Goal: Navigation & Orientation: Find specific page/section

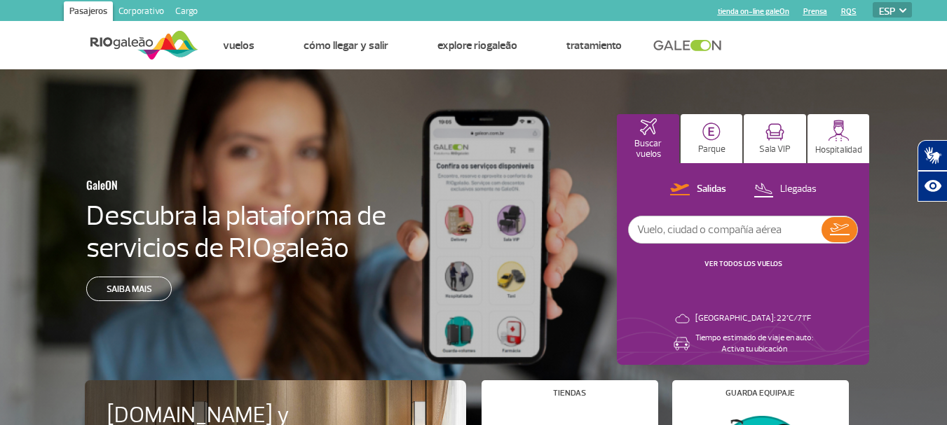
select select "es"
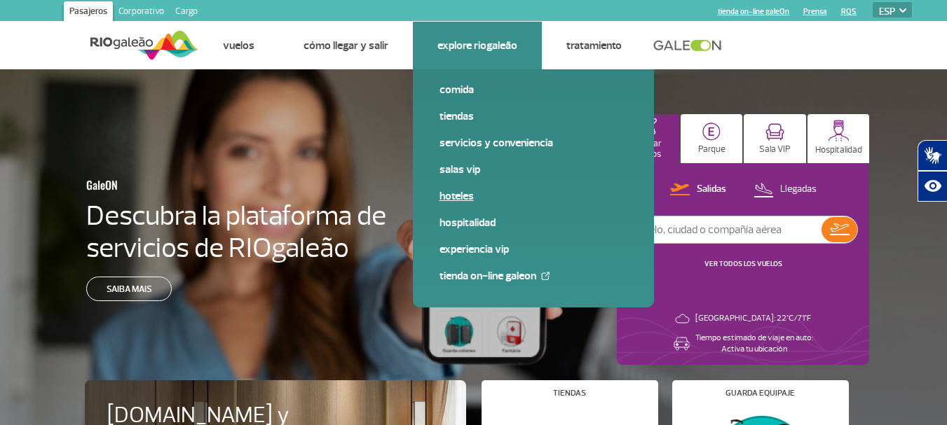
click at [446, 196] on link "Hoteles" at bounding box center [533, 196] width 188 height 15
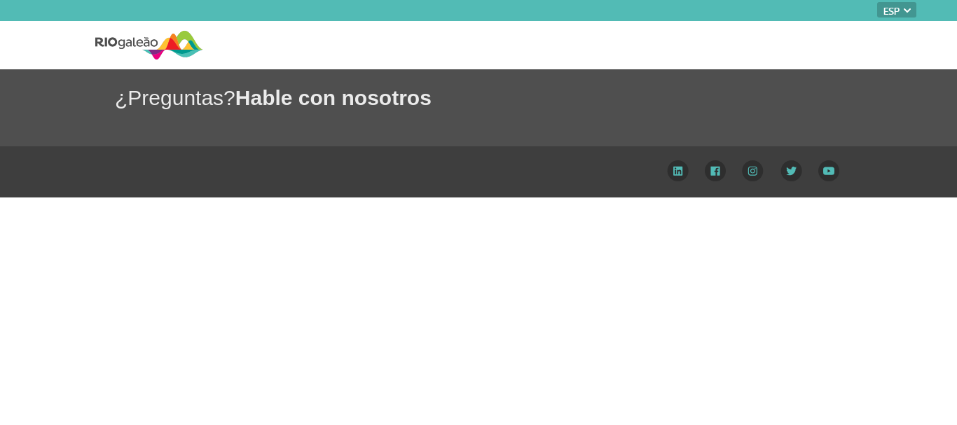
select select "es"
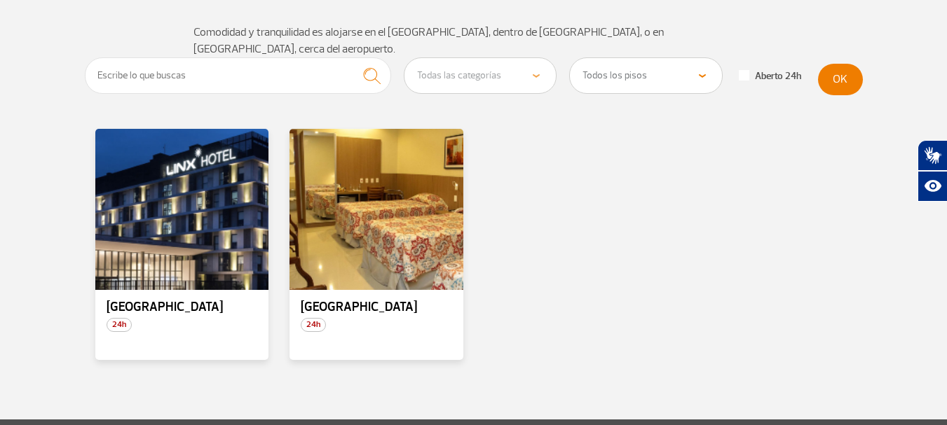
scroll to position [135, 0]
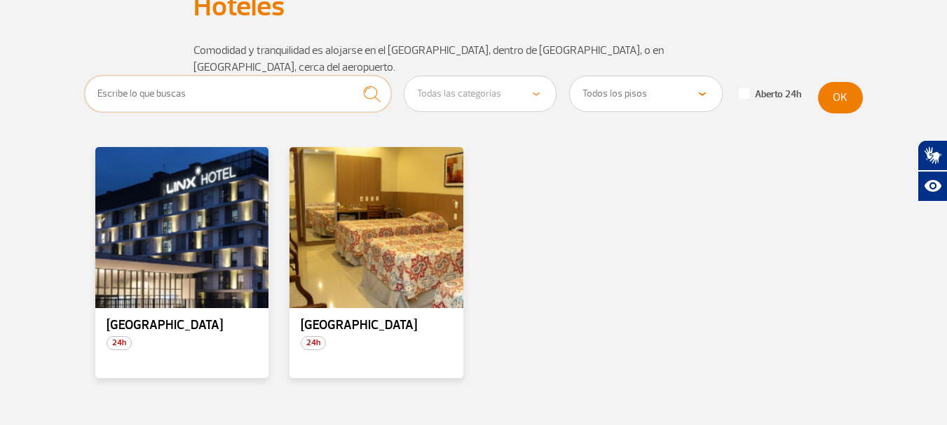
click at [263, 89] on input "text" at bounding box center [238, 94] width 307 height 36
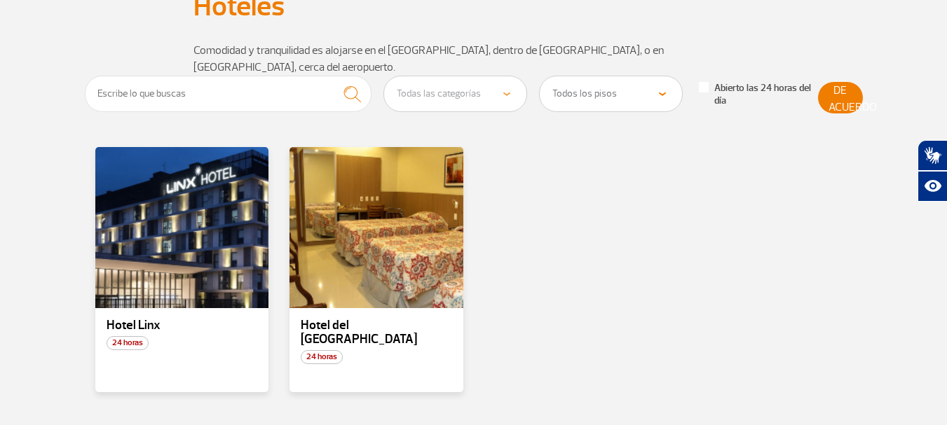
click at [741, 147] on div "[GEOGRAPHIC_DATA] 24 horas Hotel del [GEOGRAPHIC_DATA]" at bounding box center [474, 282] width 778 height 270
click at [289, 82] on input "text" at bounding box center [228, 94] width 287 height 36
click at [491, 200] on div "[GEOGRAPHIC_DATA] 24 horas Hotel del [GEOGRAPHIC_DATA]" at bounding box center [474, 282] width 778 height 270
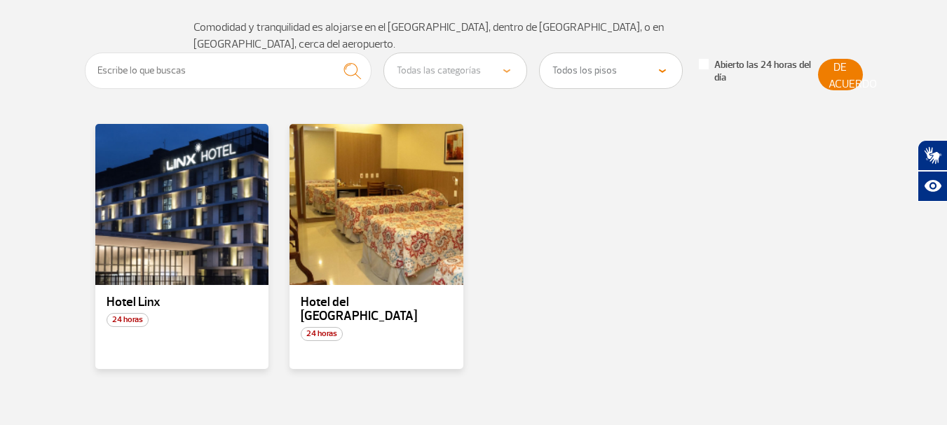
scroll to position [160, 0]
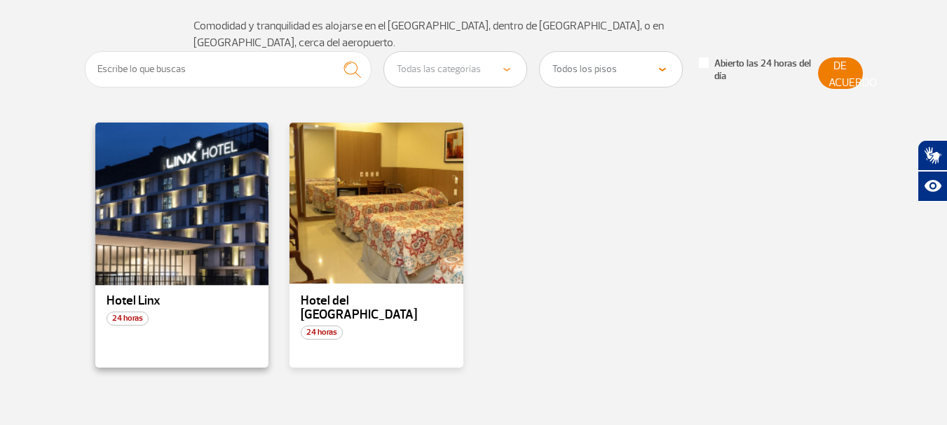
click at [184, 191] on div at bounding box center [181, 203] width 177 height 165
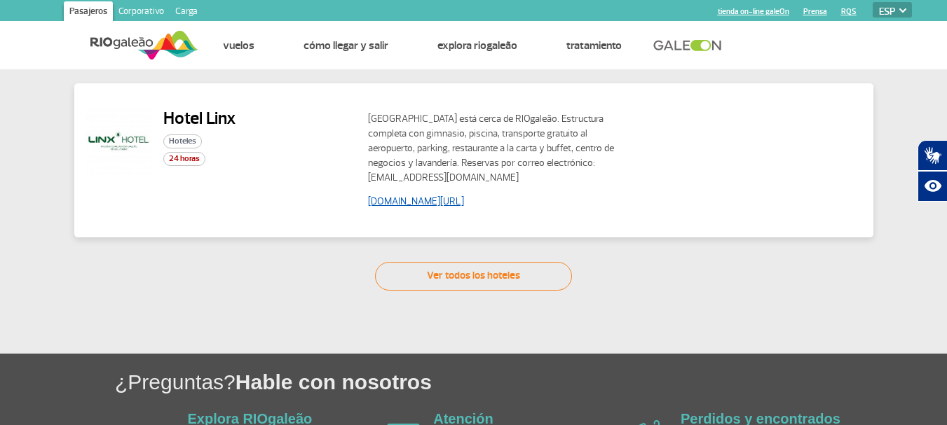
click at [430, 199] on font "[DOMAIN_NAME][URL]" at bounding box center [416, 202] width 96 height 12
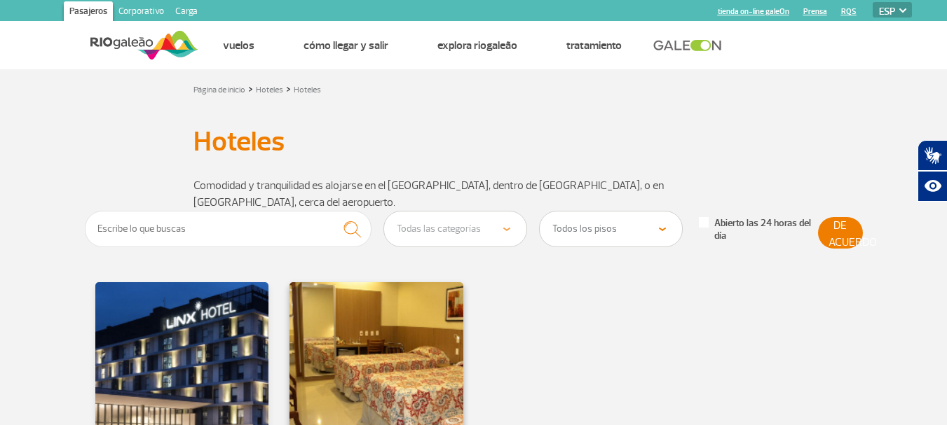
click at [395, 352] on div at bounding box center [376, 363] width 177 height 165
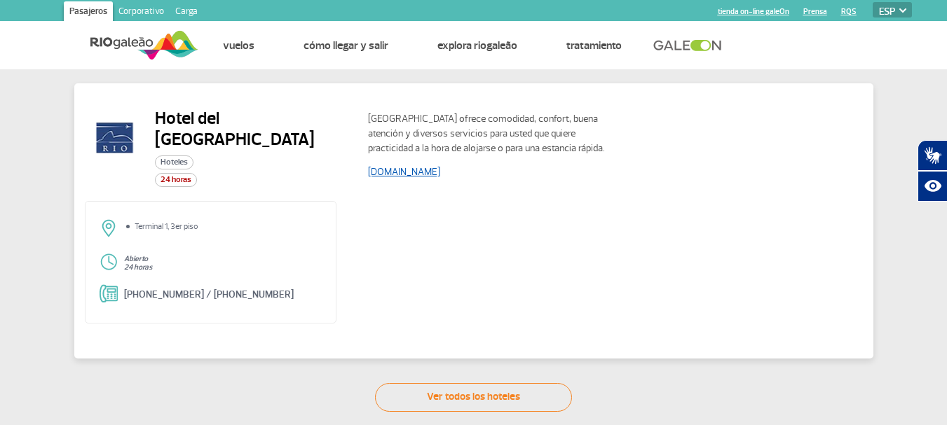
click at [440, 172] on font "[DOMAIN_NAME]" at bounding box center [404, 172] width 72 height 12
